Goal: Task Accomplishment & Management: Complete application form

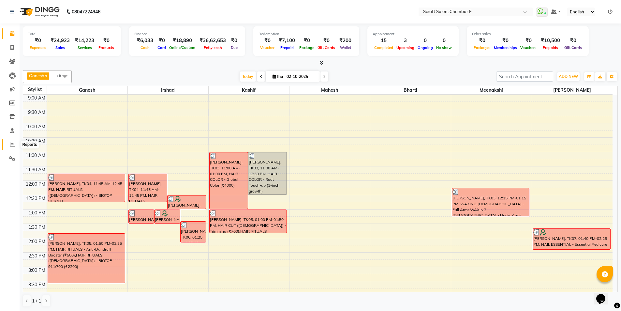
click at [10, 145] on icon at bounding box center [12, 144] width 5 height 5
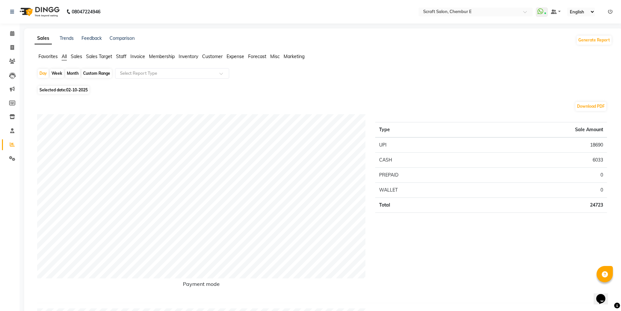
click at [92, 75] on div "Custom Range" at bounding box center [97, 73] width 30 height 9
select select "10"
select select "2025"
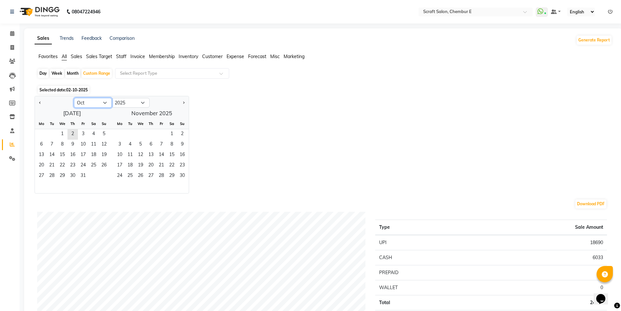
click at [100, 100] on select "Jan Feb Mar Apr May Jun [DATE] Aug Sep Oct Nov Dec" at bounding box center [93, 103] width 38 height 10
select select "9"
click at [74, 98] on select "Jan Feb Mar Apr May Jun Jul Aug Sep Oct Nov Dec" at bounding box center [93, 103] width 38 height 10
click at [66, 142] on span "10" at bounding box center [62, 145] width 10 height 10
click at [52, 176] on span "30" at bounding box center [52, 176] width 10 height 10
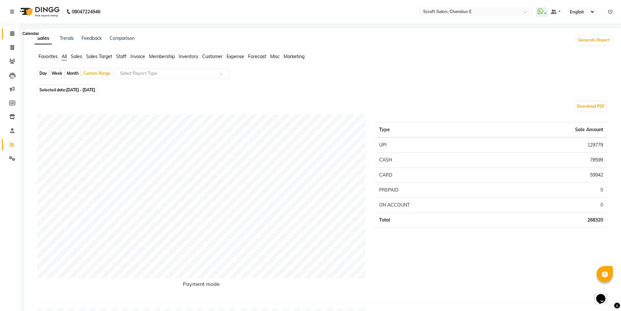
click at [10, 31] on icon at bounding box center [12, 33] width 4 height 5
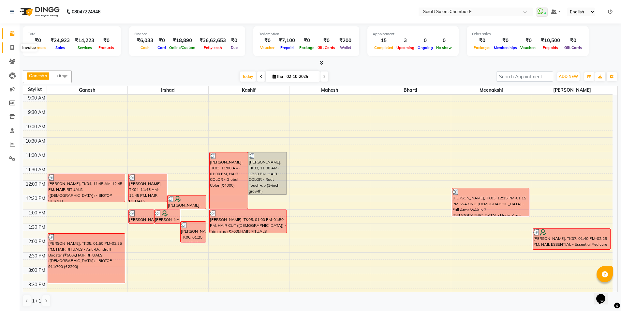
click at [13, 44] on span at bounding box center [12, 47] width 11 height 7
select select "3922"
select select "service"
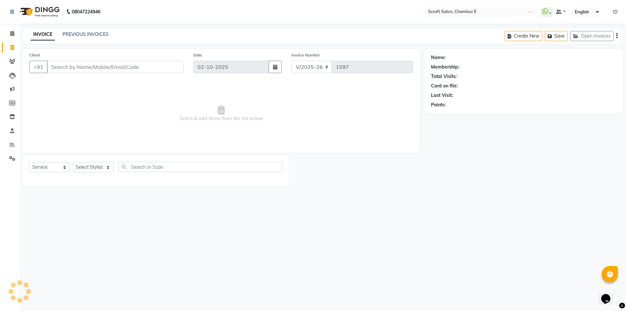
click at [71, 67] on input "Client" at bounding box center [115, 67] width 137 height 12
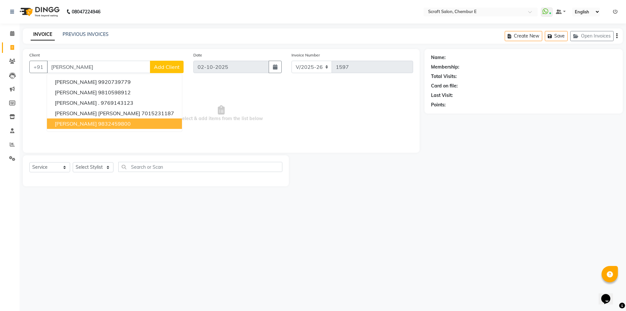
click at [82, 125] on span "Mary Paulson" at bounding box center [76, 123] width 42 height 7
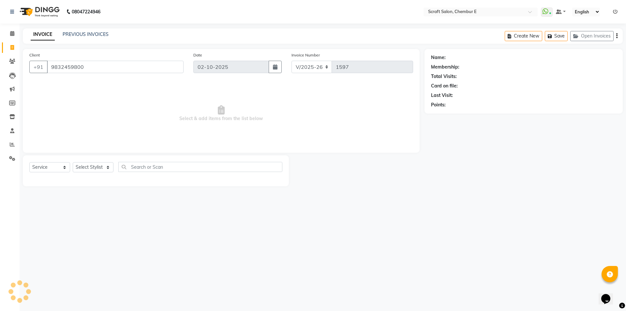
type input "9832459800"
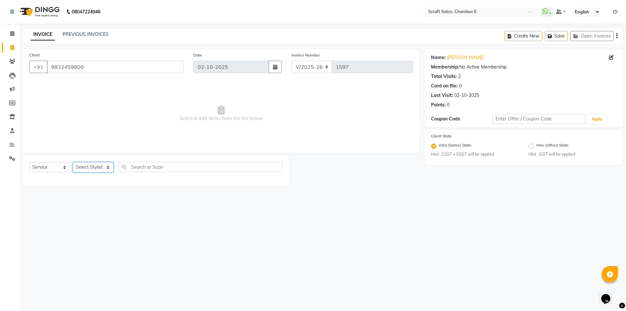
click at [91, 169] on select "Select Stylist Bharti Frontdesk Ganesh Irshad Kashif Mahesh Meenakshi Rasika Sh…" at bounding box center [93, 167] width 41 height 10
select select "33658"
click at [73, 162] on select "Select Stylist Bharti Frontdesk Ganesh Irshad Kashif Mahesh Meenakshi Rasika Sh…" at bounding box center [93, 167] width 41 height 10
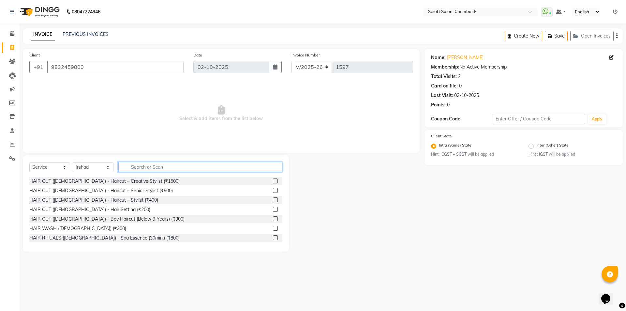
click at [141, 168] on input "text" at bounding box center [200, 167] width 164 height 10
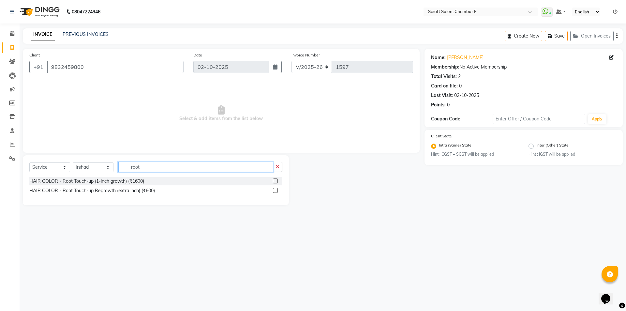
type input "root"
click at [275, 178] on label at bounding box center [275, 180] width 5 height 5
click at [275, 179] on input "checkbox" at bounding box center [275, 181] width 4 height 4
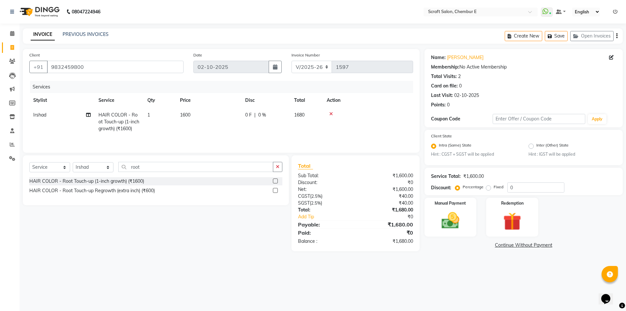
click at [275, 179] on label at bounding box center [275, 180] width 5 height 5
click at [275, 179] on input "checkbox" at bounding box center [275, 181] width 4 height 4
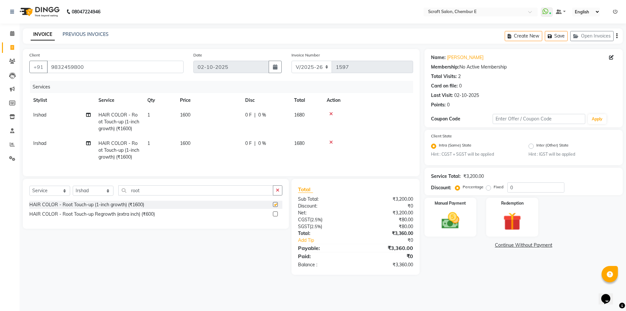
checkbox input "false"
click at [540, 192] on input "0" at bounding box center [535, 187] width 57 height 10
type input "35"
click at [190, 194] on input "root" at bounding box center [195, 190] width 155 height 10
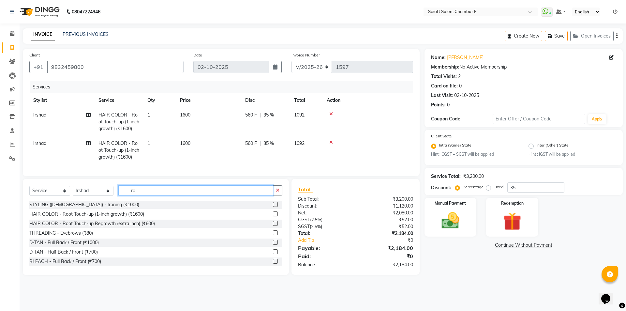
type input "r"
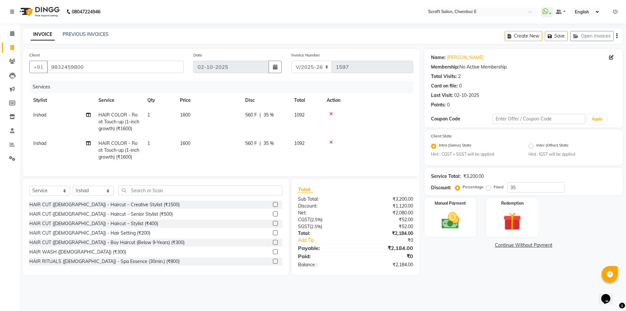
click at [616, 38] on button "button" at bounding box center [616, 35] width 1 height 15
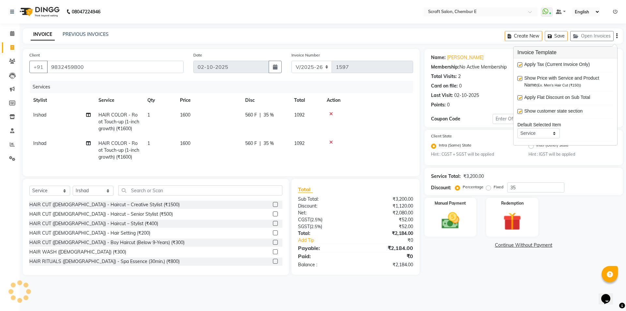
click at [520, 66] on label at bounding box center [519, 64] width 5 height 5
click at [520, 66] on input "checkbox" at bounding box center [519, 65] width 4 height 4
checkbox input "false"
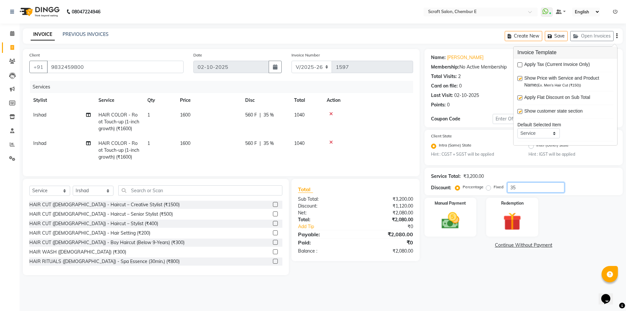
click at [572, 196] on div "Name: Mary Paulson Membership: No Active Membership Total Visits: 2 Card on fil…" at bounding box center [526, 162] width 203 height 226
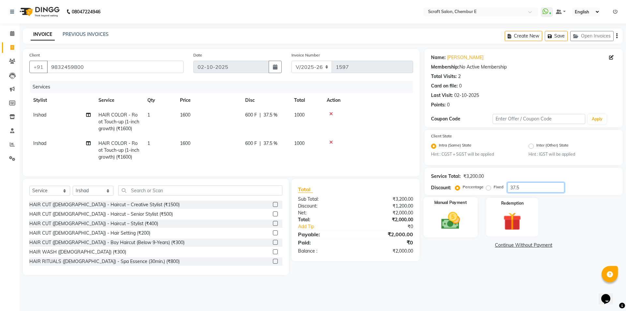
type input "37.5"
click at [452, 214] on img at bounding box center [450, 221] width 30 height 22
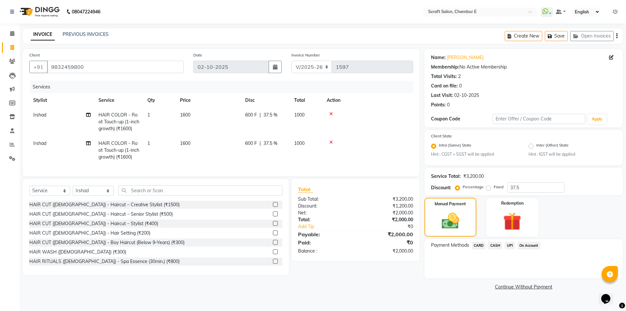
click at [490, 246] on span "CASH" at bounding box center [495, 245] width 14 height 7
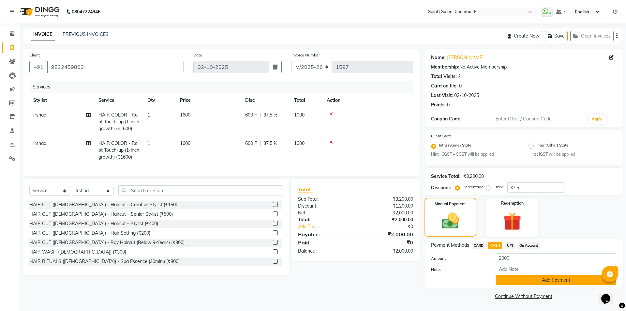
click at [512, 281] on button "Add Payment" at bounding box center [556, 280] width 120 height 10
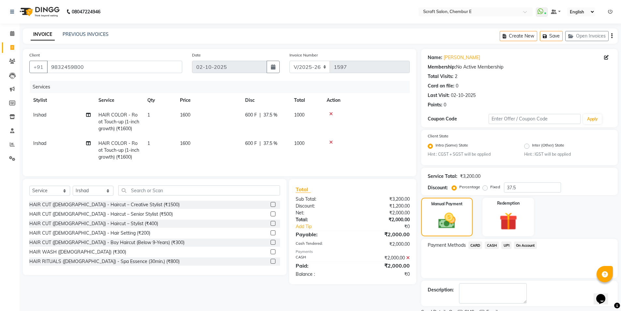
scroll to position [27, 0]
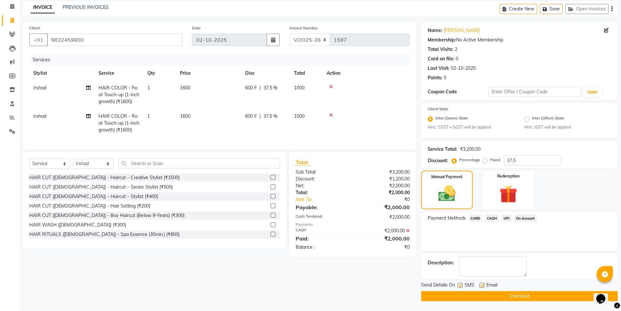
click at [482, 284] on label at bounding box center [482, 285] width 5 height 5
click at [482, 284] on input "checkbox" at bounding box center [482, 285] width 4 height 4
checkbox input "false"
click at [484, 292] on button "Checkout" at bounding box center [519, 296] width 197 height 10
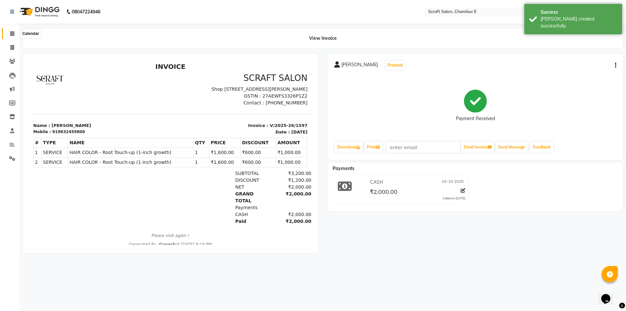
click at [15, 30] on span at bounding box center [12, 33] width 11 height 7
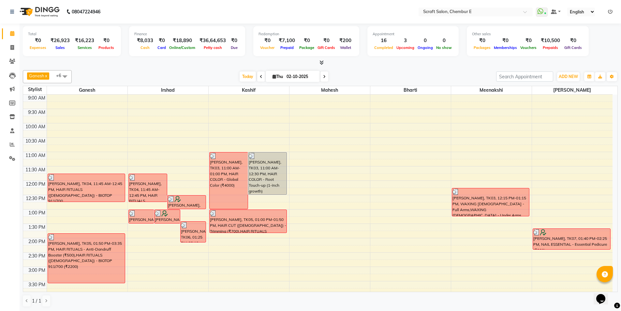
click at [321, 63] on icon at bounding box center [322, 62] width 4 height 5
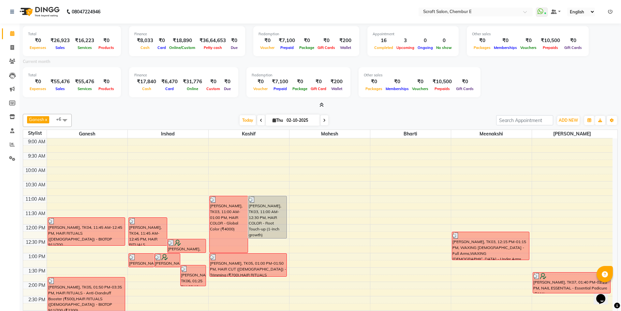
click at [323, 103] on icon at bounding box center [322, 104] width 4 height 5
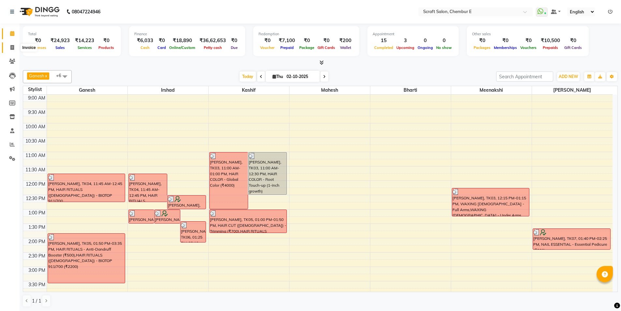
click at [16, 47] on span at bounding box center [12, 47] width 11 height 7
select select "3922"
select select "service"
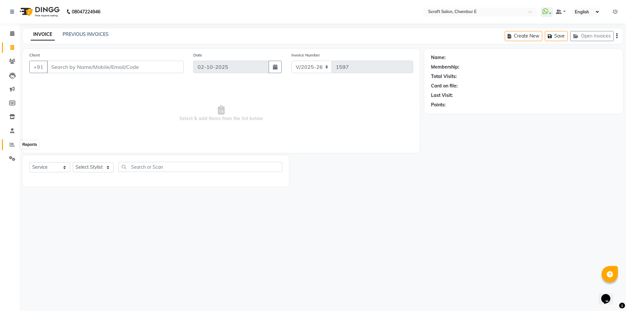
click at [14, 141] on span at bounding box center [12, 144] width 11 height 7
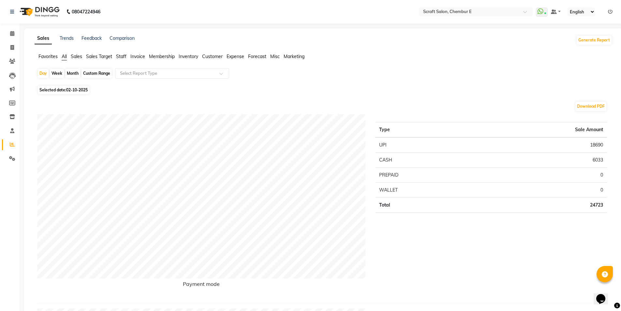
click at [94, 72] on div "Custom Range" at bounding box center [97, 73] width 30 height 9
select select "10"
select select "2025"
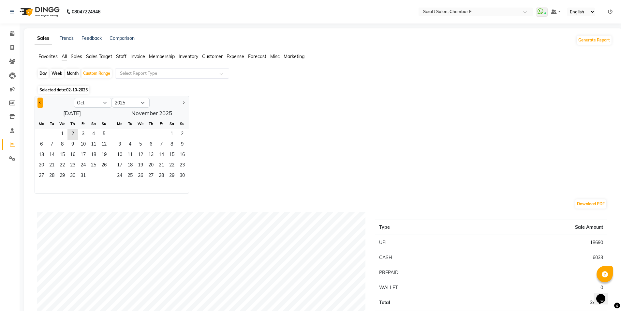
click at [41, 103] on button "Previous month" at bounding box center [39, 102] width 5 height 10
select select "9"
click at [63, 143] on span "10" at bounding box center [62, 145] width 10 height 10
click at [55, 172] on span "30" at bounding box center [52, 176] width 10 height 10
